Goal: Ask a question

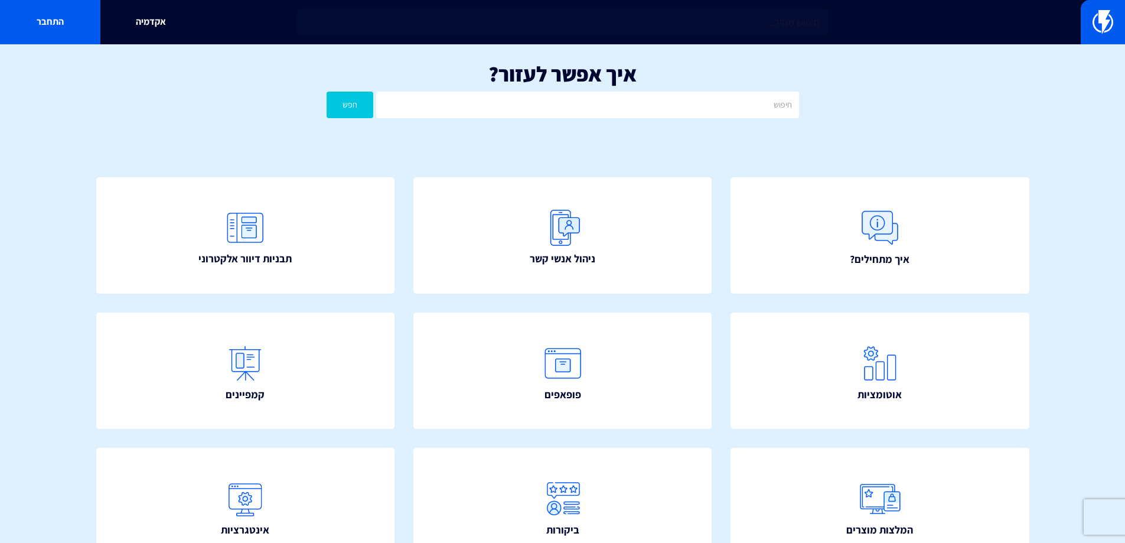
click at [992, 149] on div "איך מתחילים? ניהול אנשי קשר תבניות דיוור אלקטרוני" at bounding box center [563, 448] width 1004 height 613
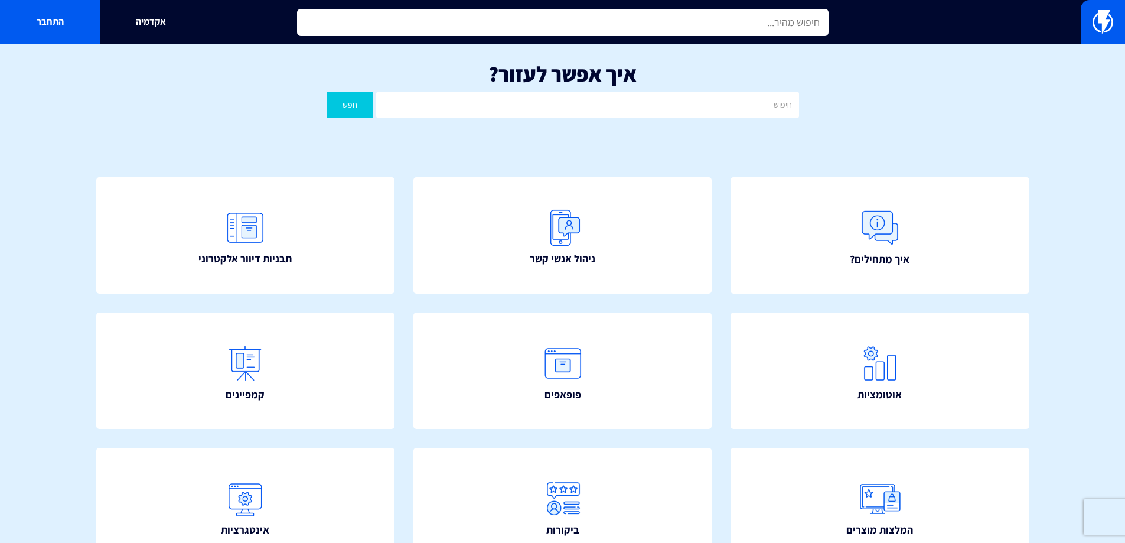
click at [474, 28] on input "text" at bounding box center [563, 22] width 532 height 27
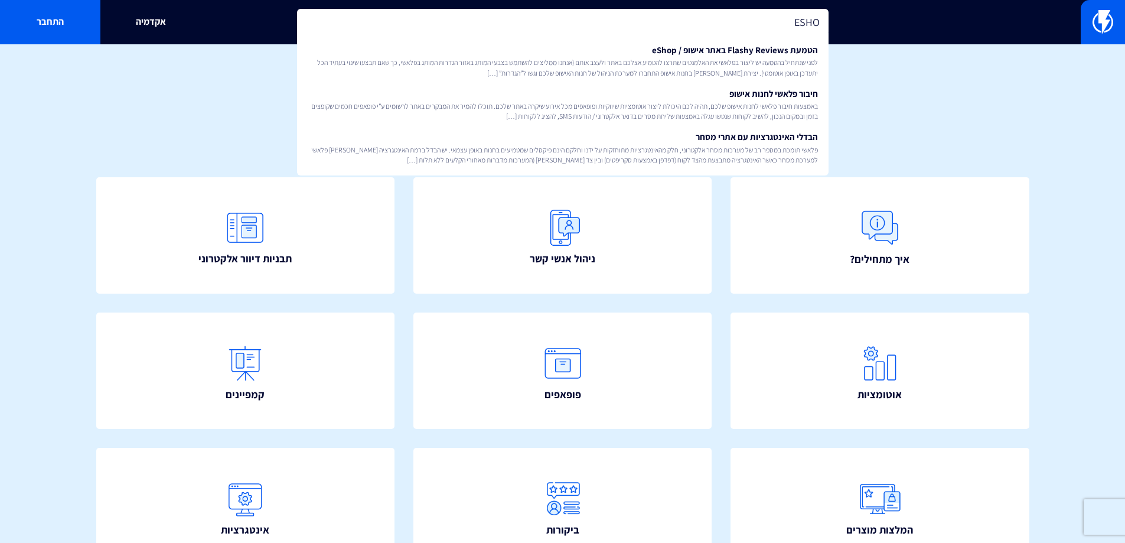
type input "ESHO"
click at [925, 136] on div "איך אפשר לעזור? חפש" at bounding box center [562, 92] width 1125 height 97
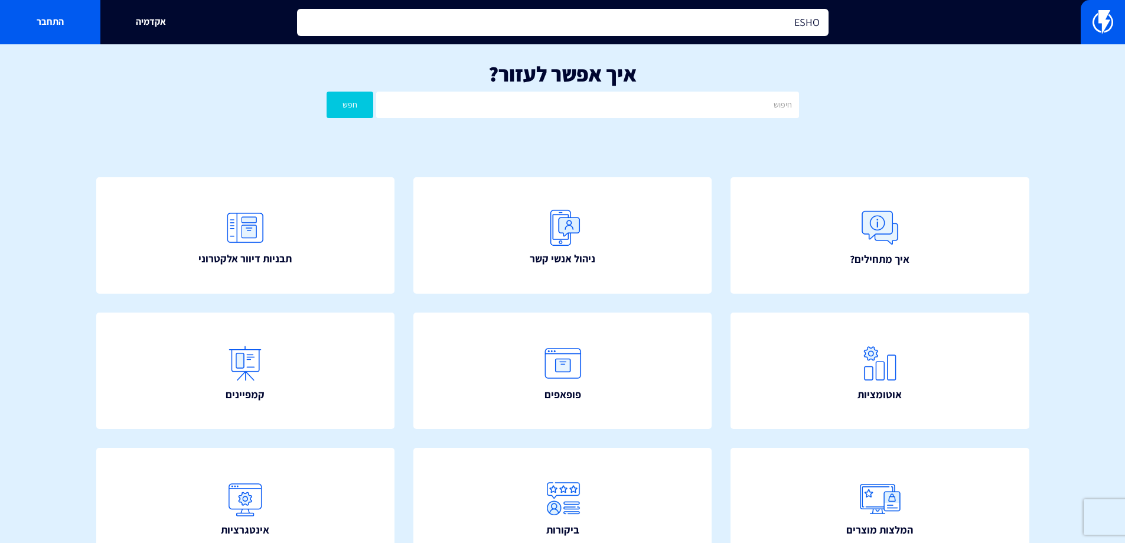
click at [794, 27] on input "ESHO" at bounding box center [563, 22] width 532 height 27
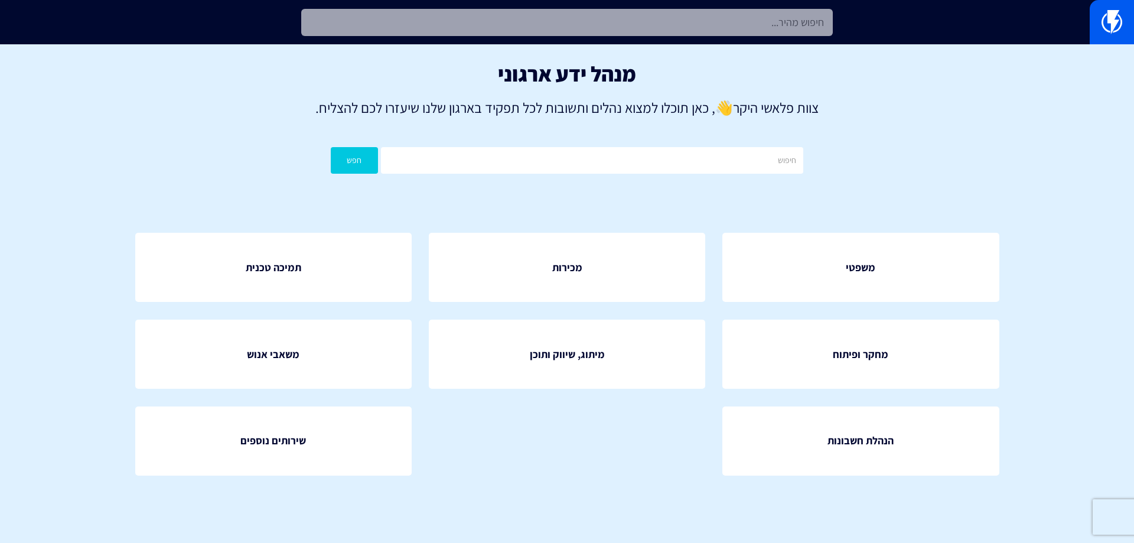
click at [565, 22] on input "text" at bounding box center [567, 22] width 532 height 27
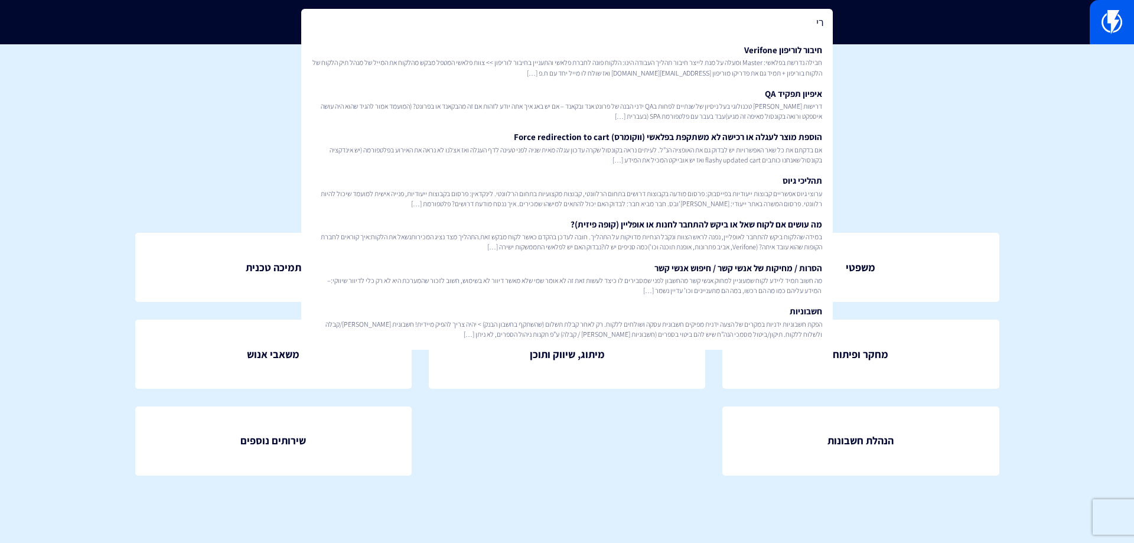
type input "ר"
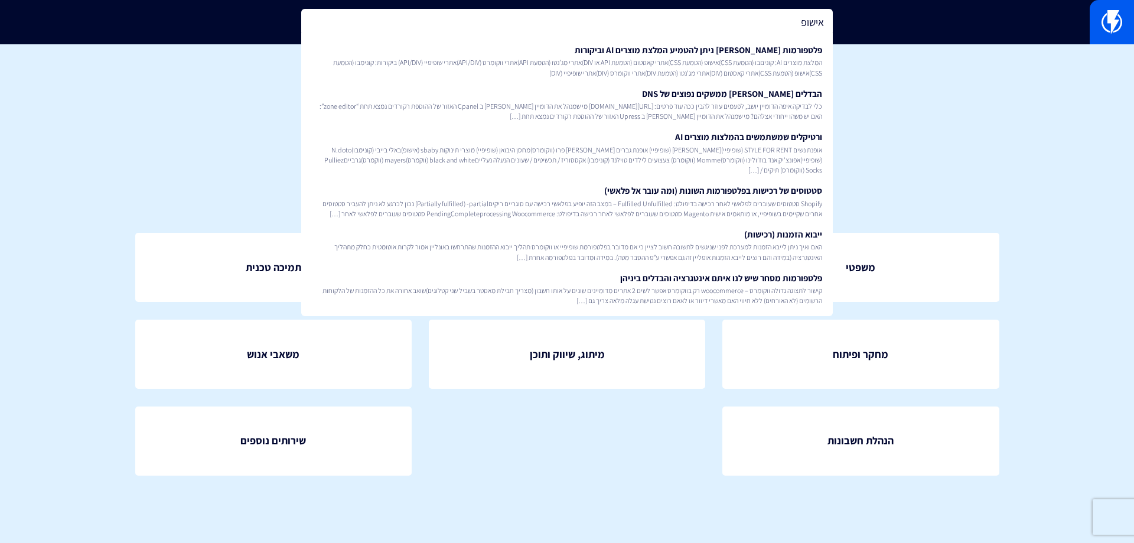
type input "אישופ"
drag, startPoint x: 914, startPoint y: 137, endPoint x: 871, endPoint y: 112, distance: 49.5
click at [914, 137] on div "מנהל ידע ארגוני צוות פלאשי היקר 👋 , כאן תוכלו למצוא נהלים ותשובות לכל תפקיד באר…" at bounding box center [567, 120] width 1134 height 153
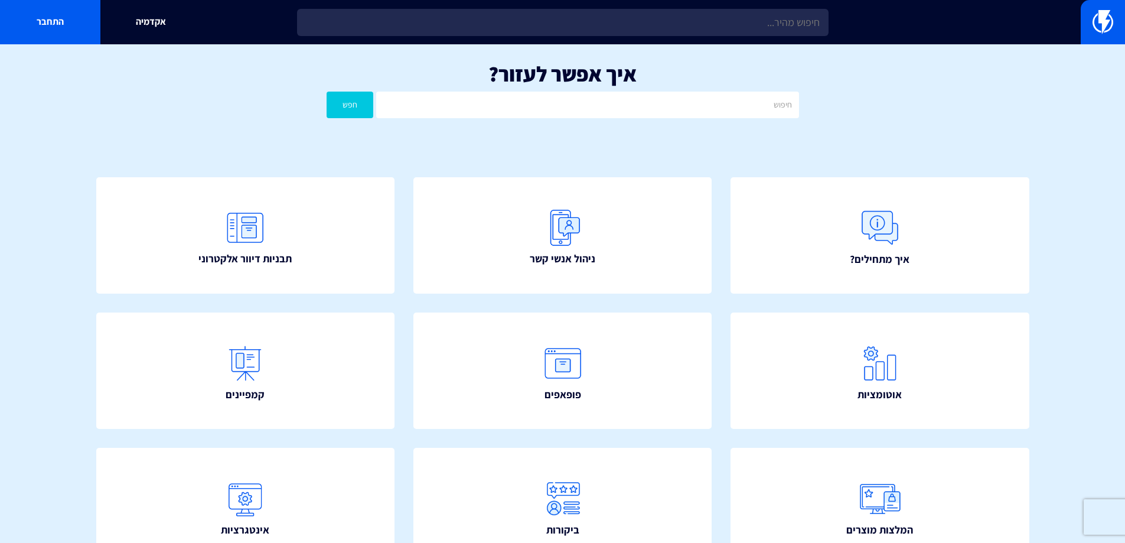
click at [433, 8] on div "אקדמיה התחבר" at bounding box center [562, 22] width 1125 height 44
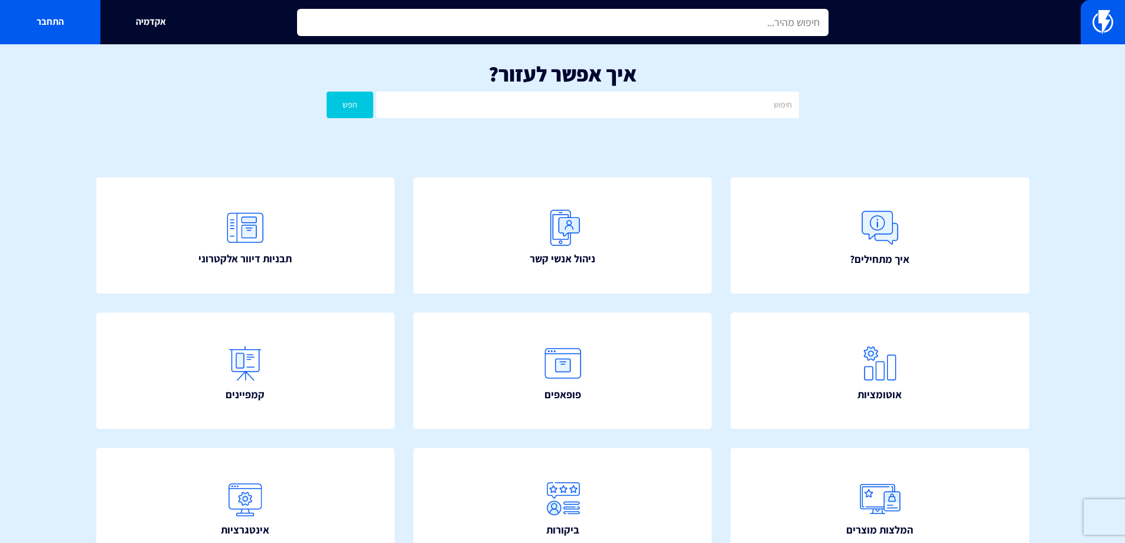
click at [440, 27] on input "text" at bounding box center [563, 22] width 532 height 27
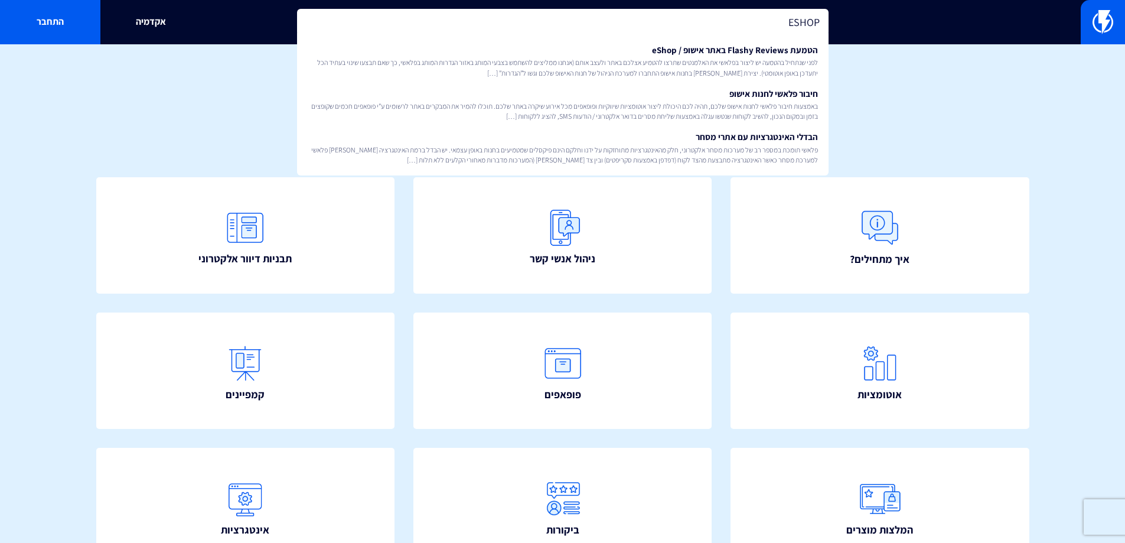
type input "ESHOP"
click at [914, 100] on div "איך אפשר לעזור? חפש" at bounding box center [562, 92] width 1125 height 97
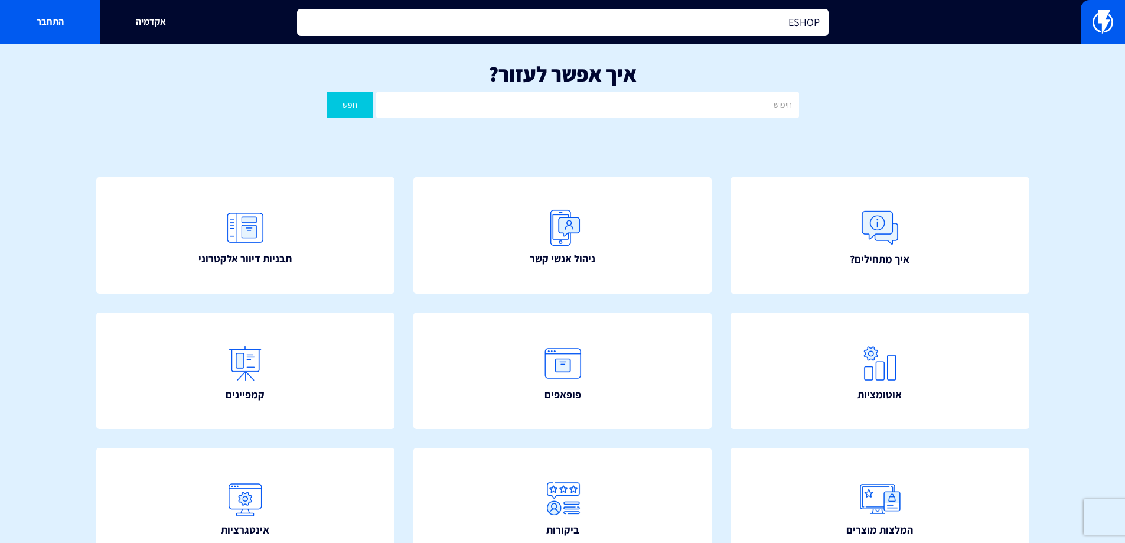
click at [748, 24] on input "ESHOP" at bounding box center [563, 22] width 532 height 27
